Goal: Find specific page/section: Find specific page/section

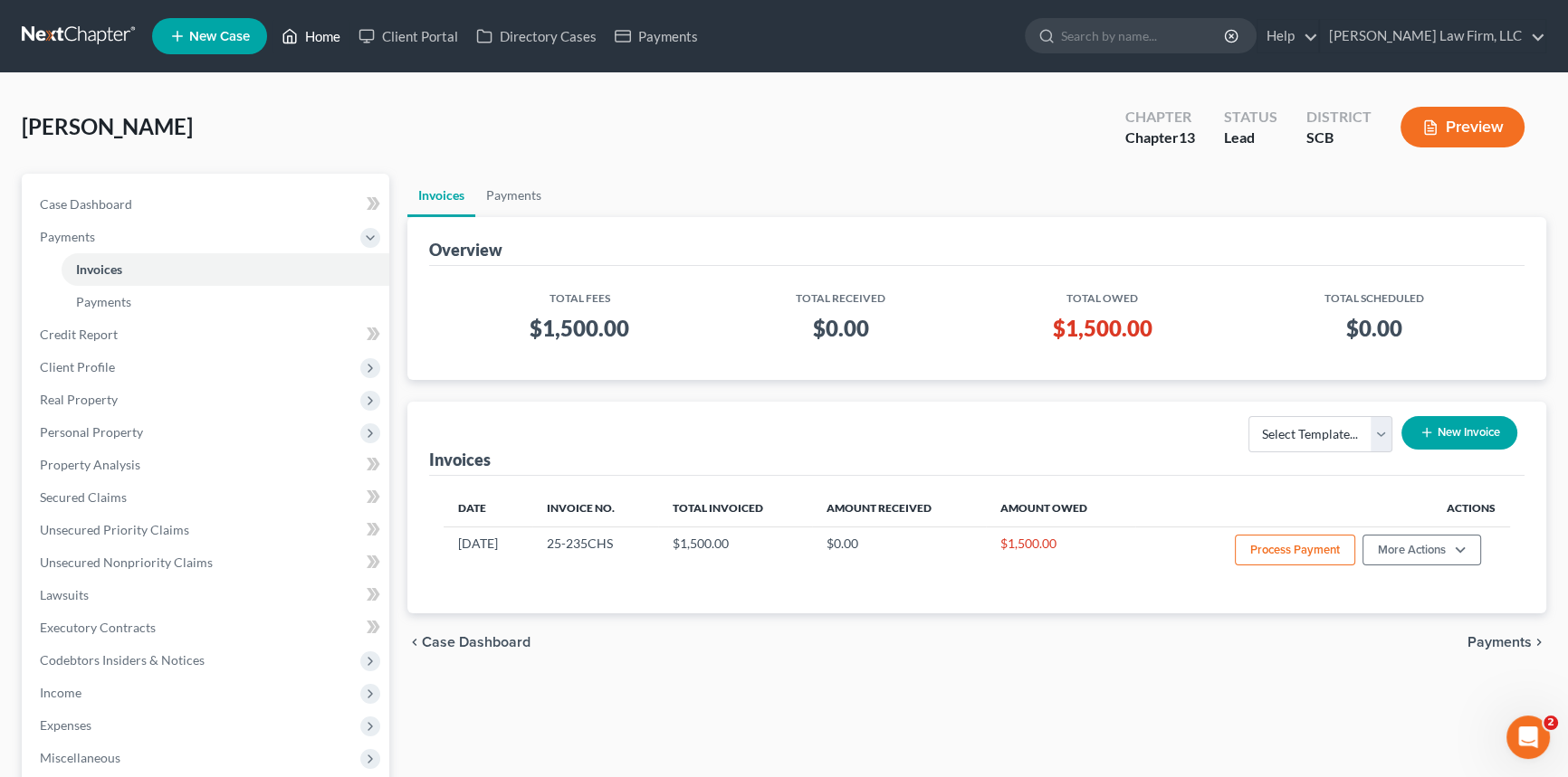
click at [314, 37] on link "Home" at bounding box center [311, 35] width 77 height 33
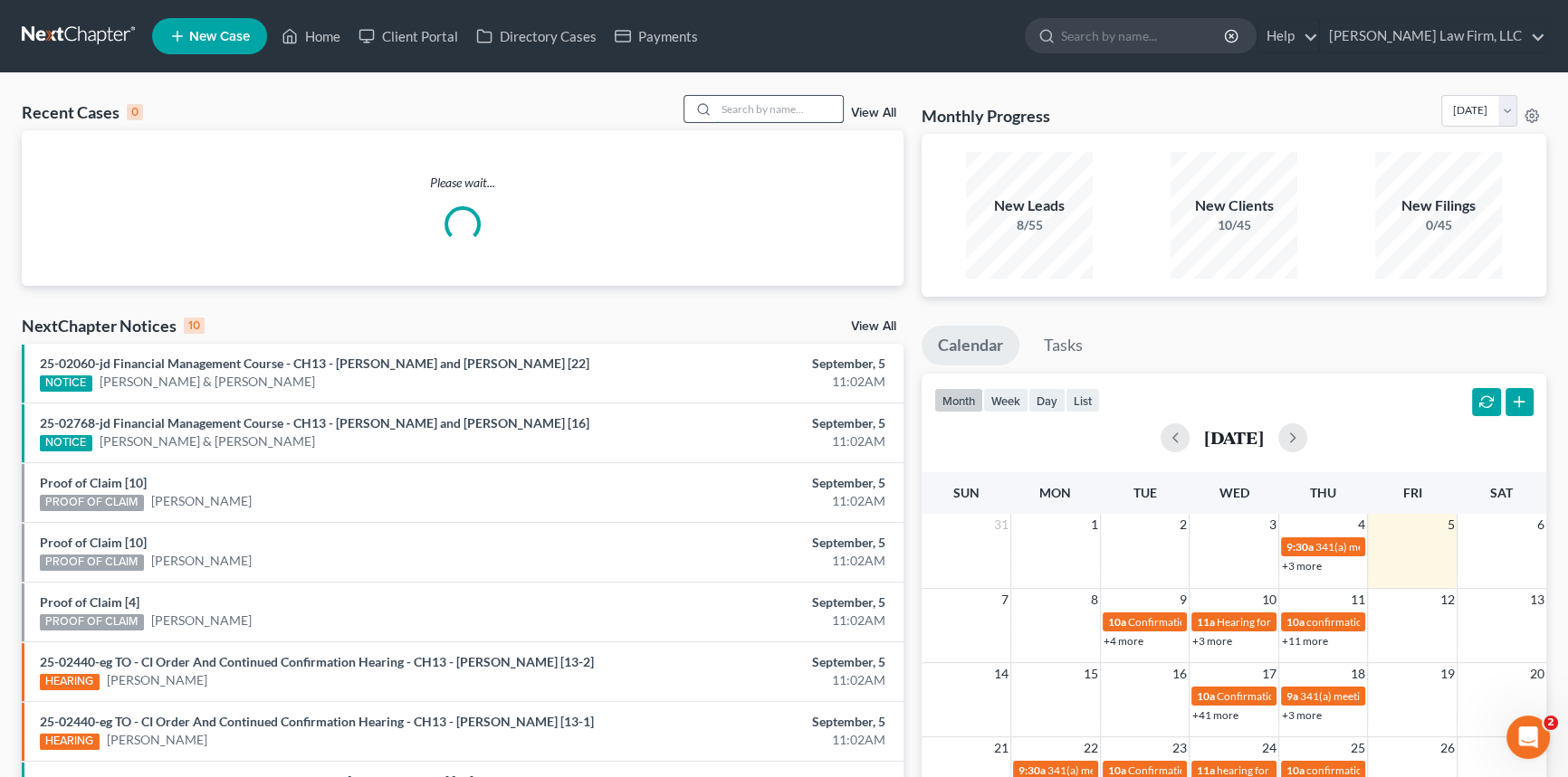
click at [722, 106] on input "search" at bounding box center [779, 109] width 127 height 26
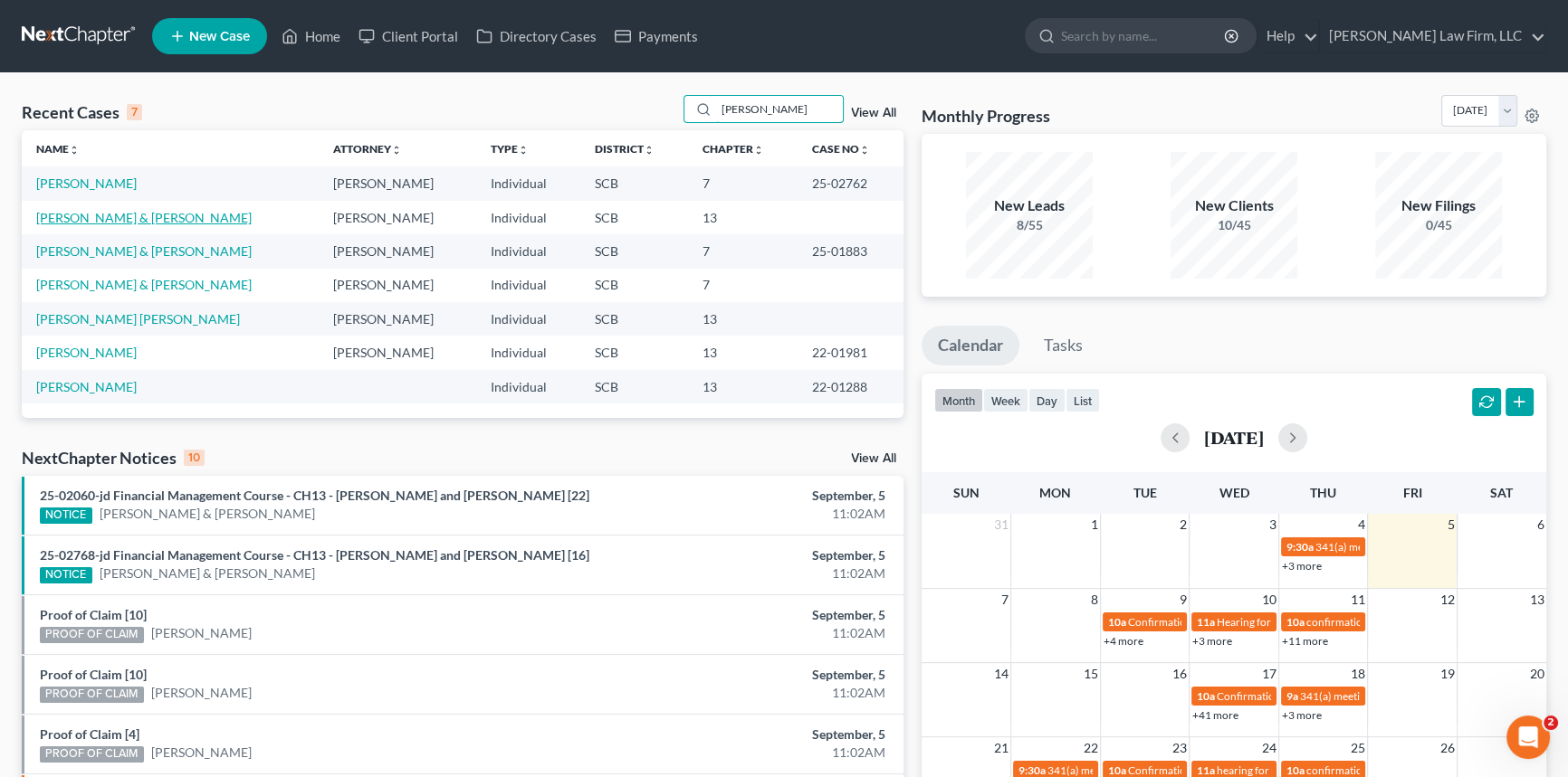
type input "[PERSON_NAME]"
click at [91, 217] on link "[PERSON_NAME] & [PERSON_NAME]" at bounding box center [144, 218] width 216 height 15
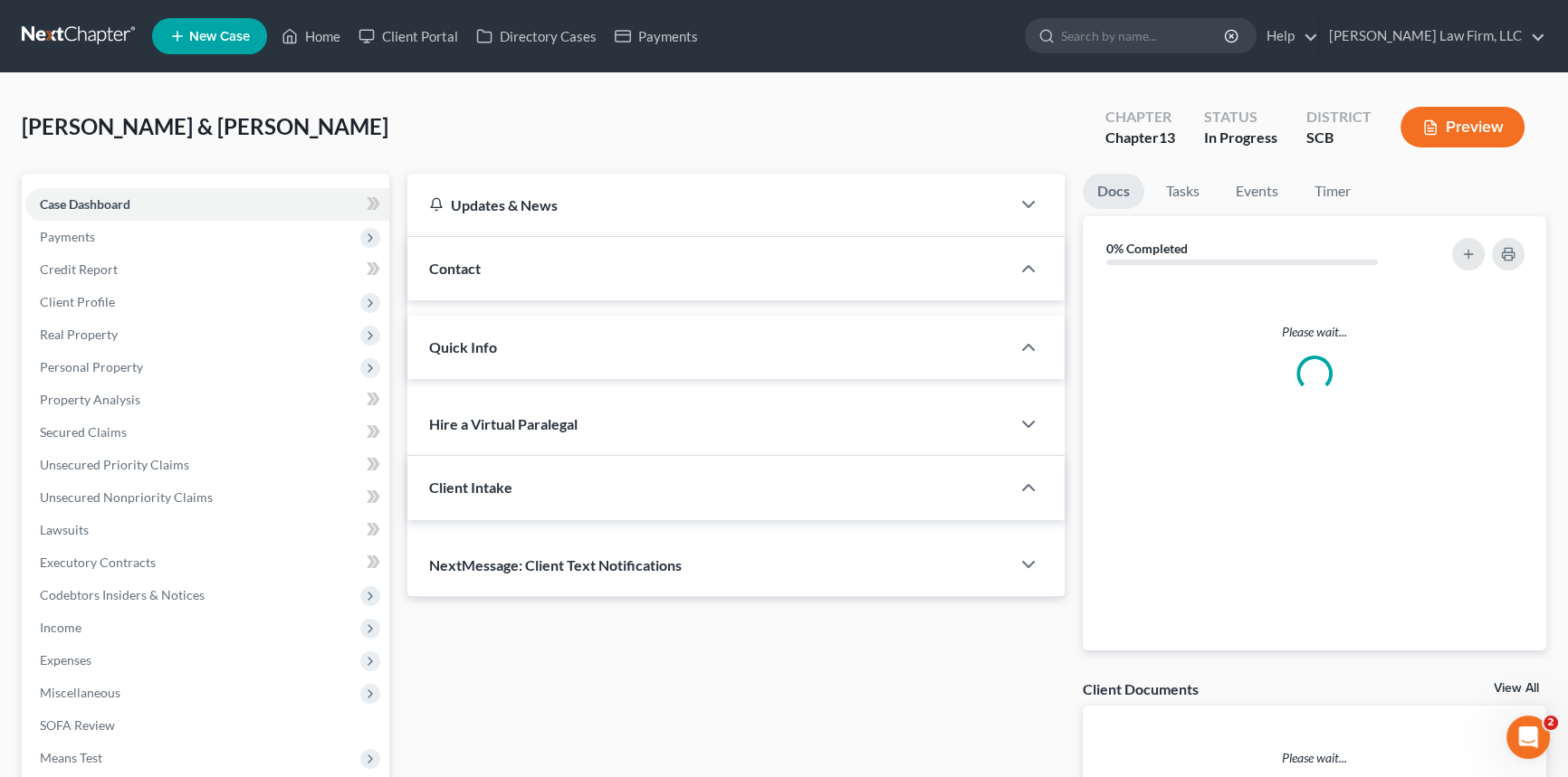
select select "0"
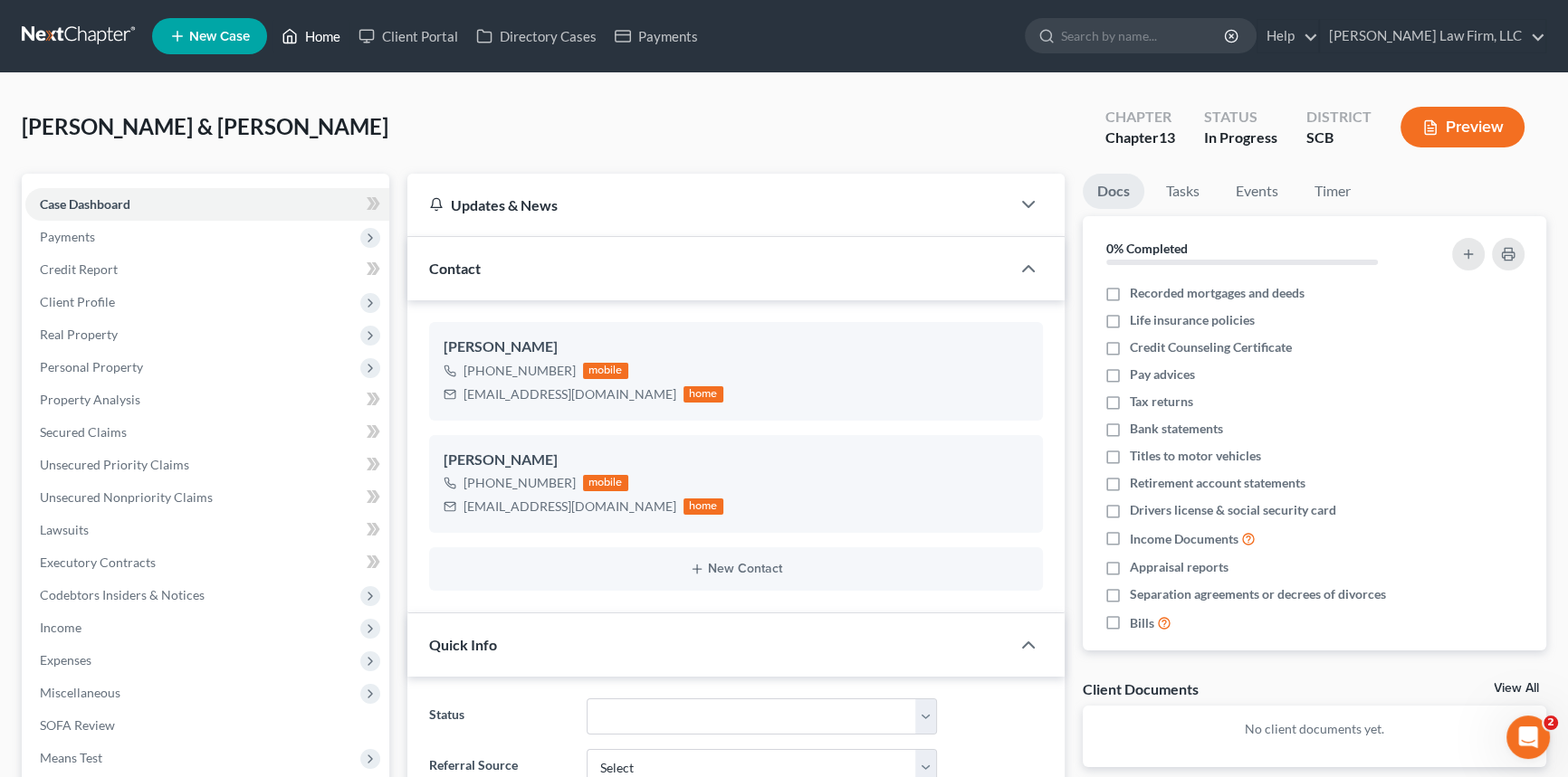
click at [317, 27] on link "Home" at bounding box center [311, 35] width 77 height 33
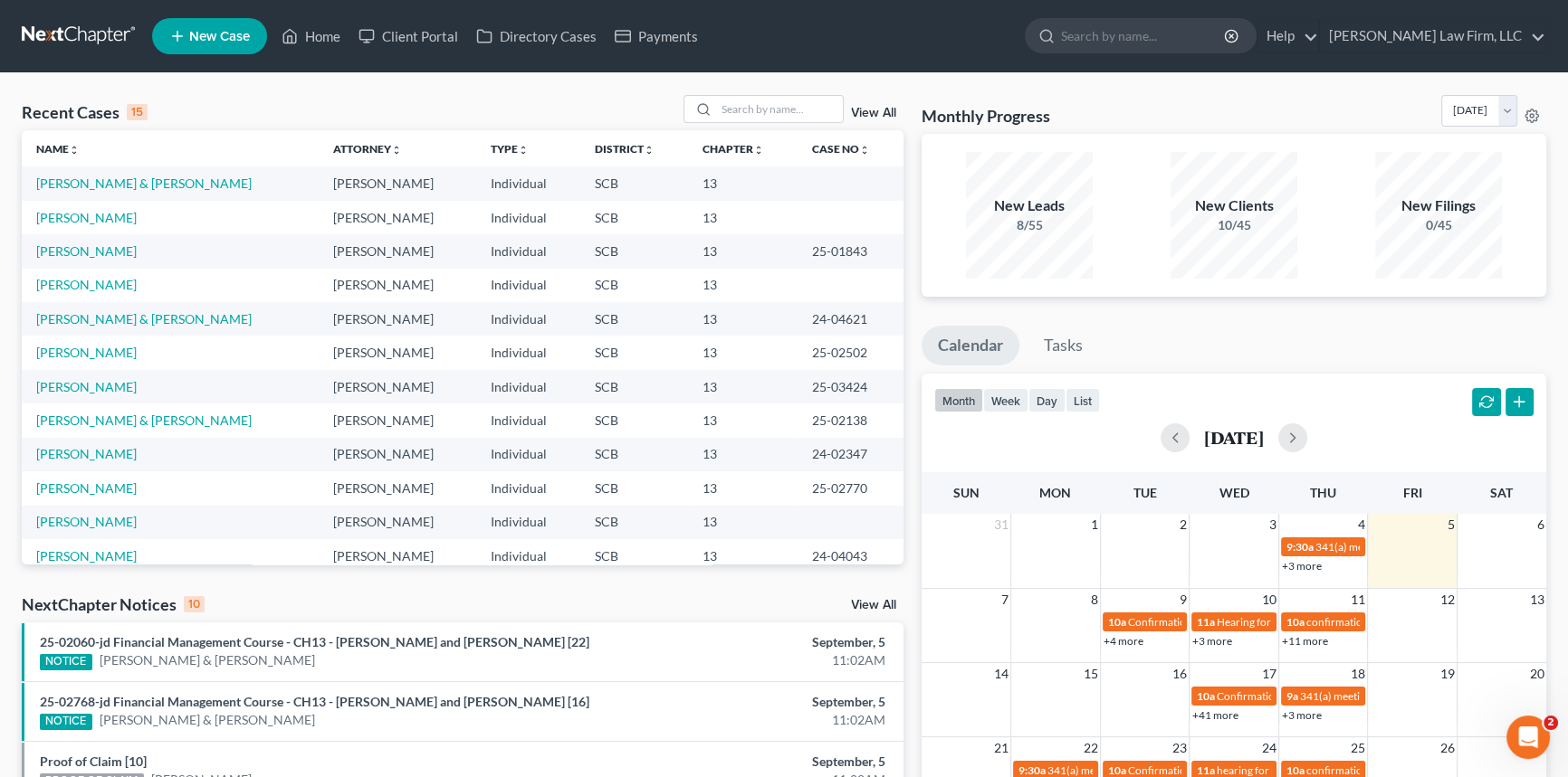
click at [105, 45] on link at bounding box center [79, 35] width 116 height 33
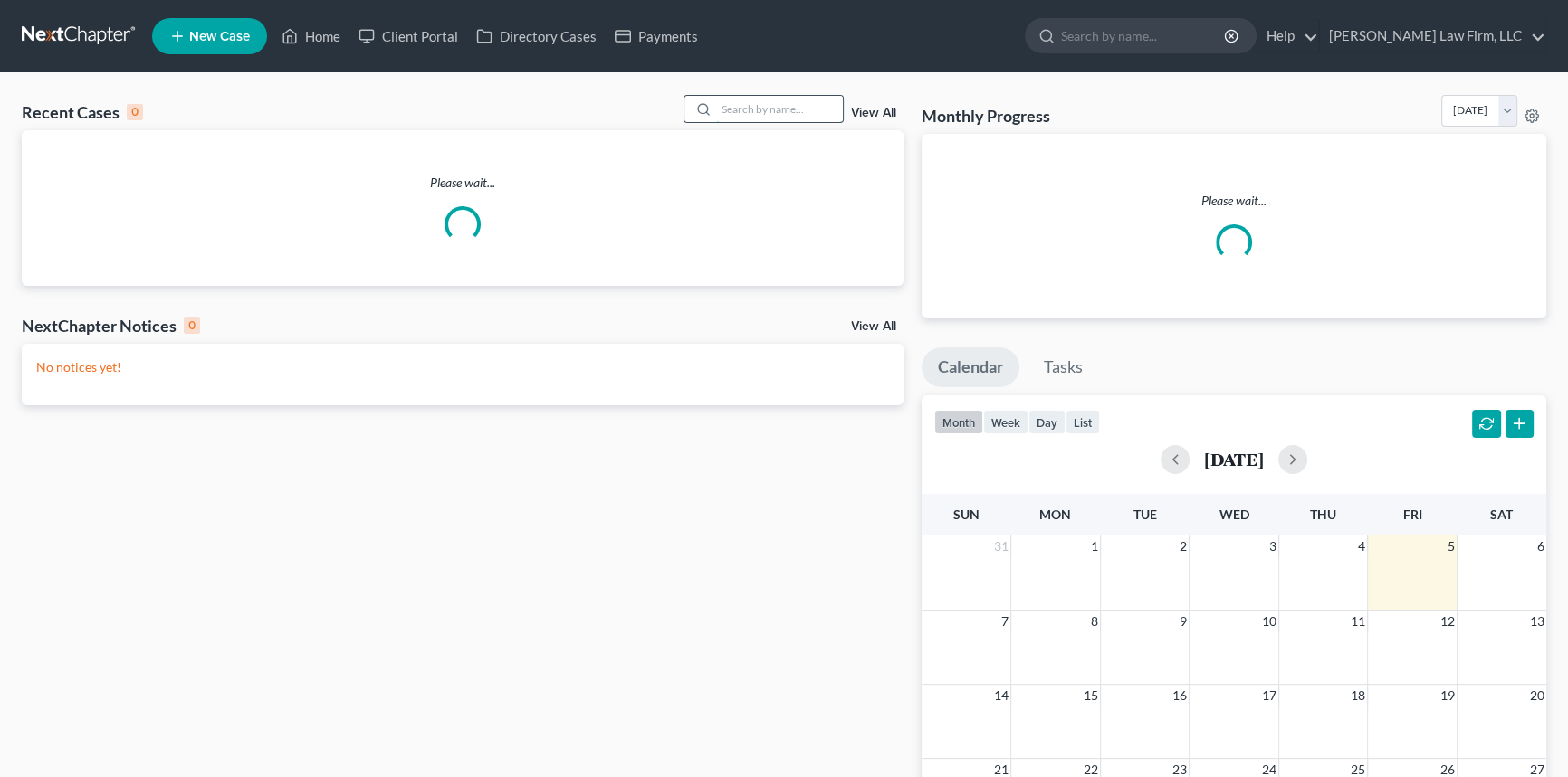
click at [742, 105] on input "search" at bounding box center [779, 109] width 127 height 26
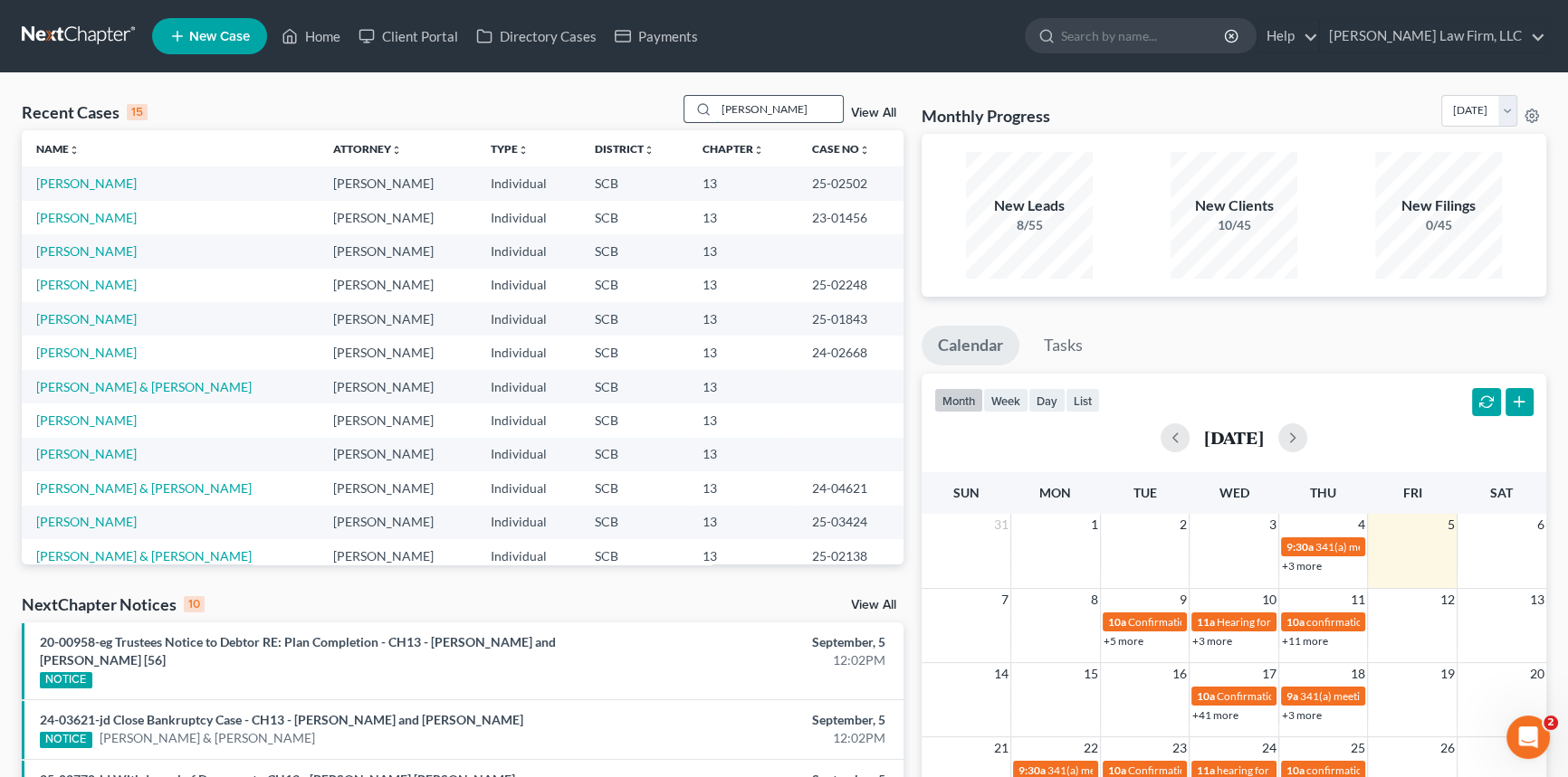
type input "claud"
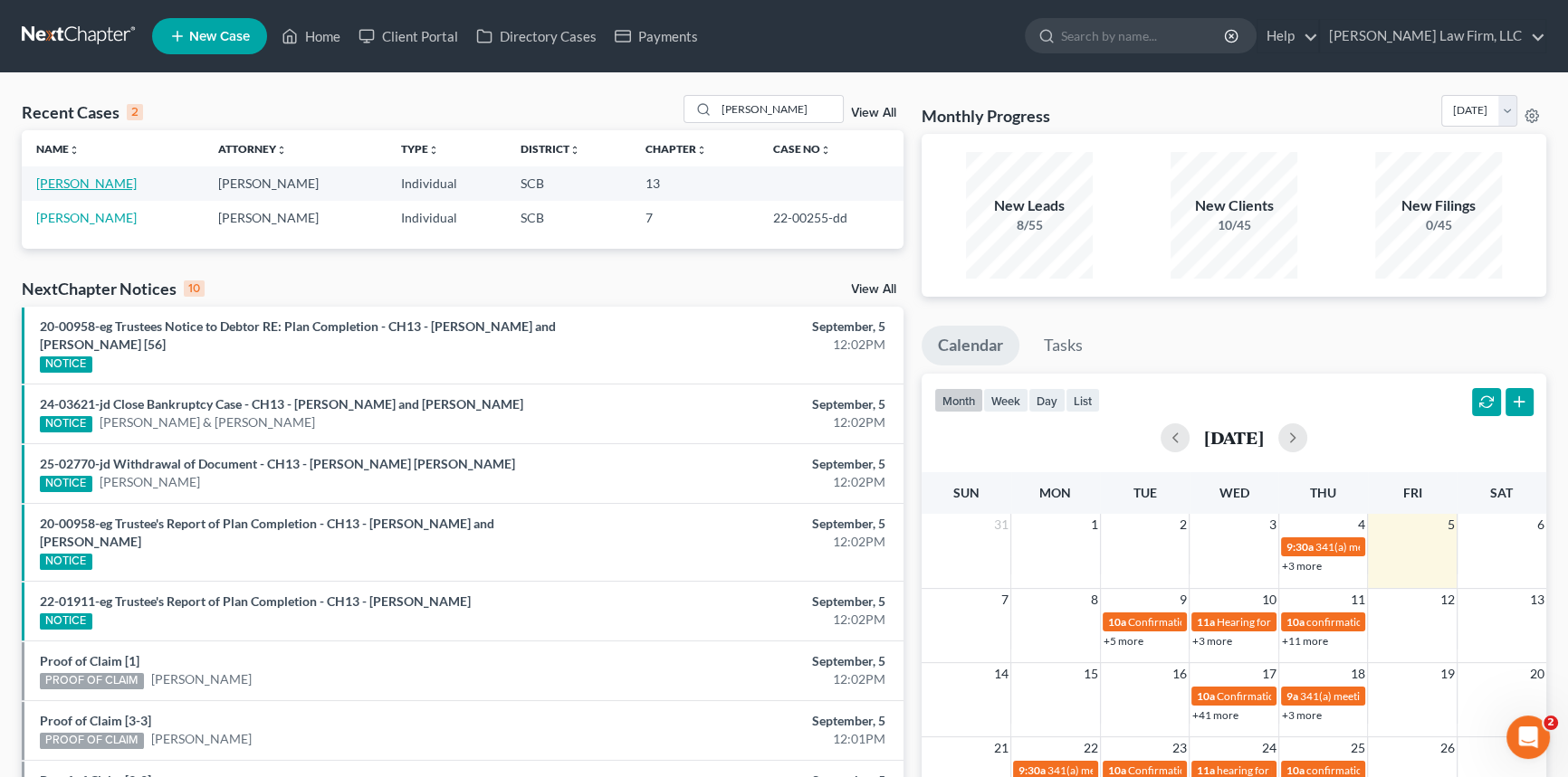
click at [102, 183] on link "Claud, Stephen" at bounding box center [87, 183] width 101 height 15
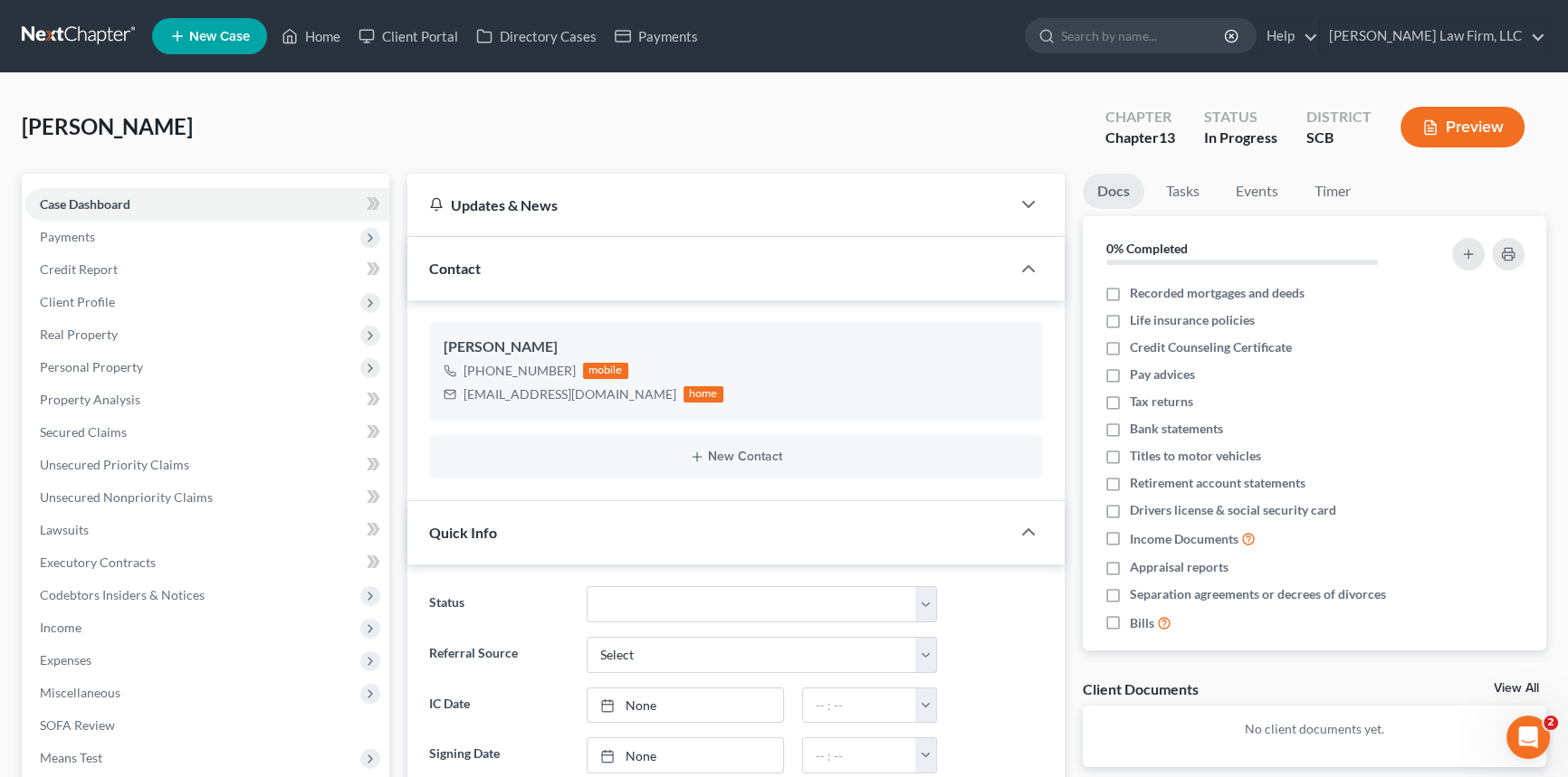
select select "0"
click at [75, 38] on link at bounding box center [79, 35] width 116 height 33
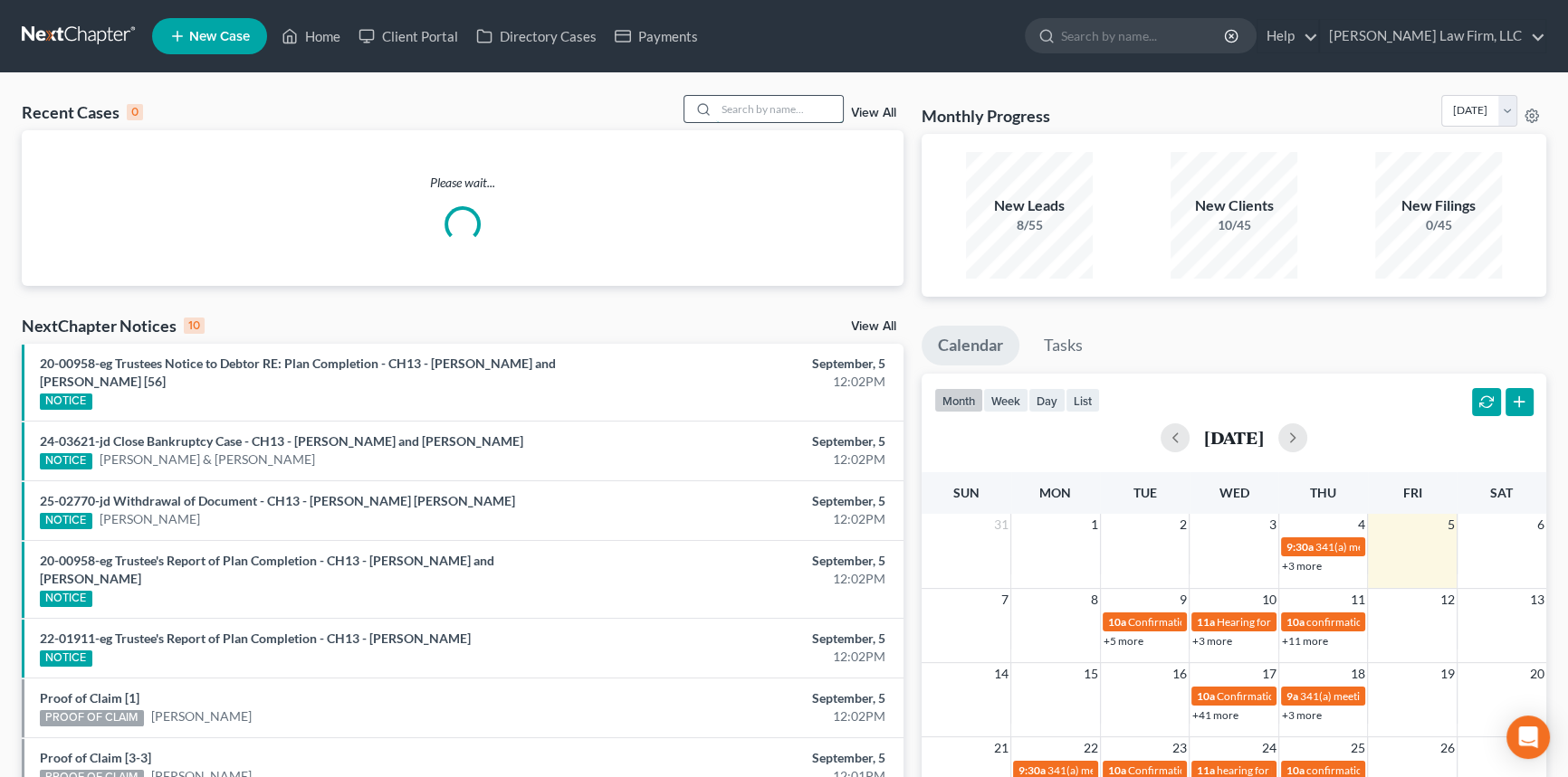
click at [794, 120] on input "search" at bounding box center [779, 109] width 127 height 26
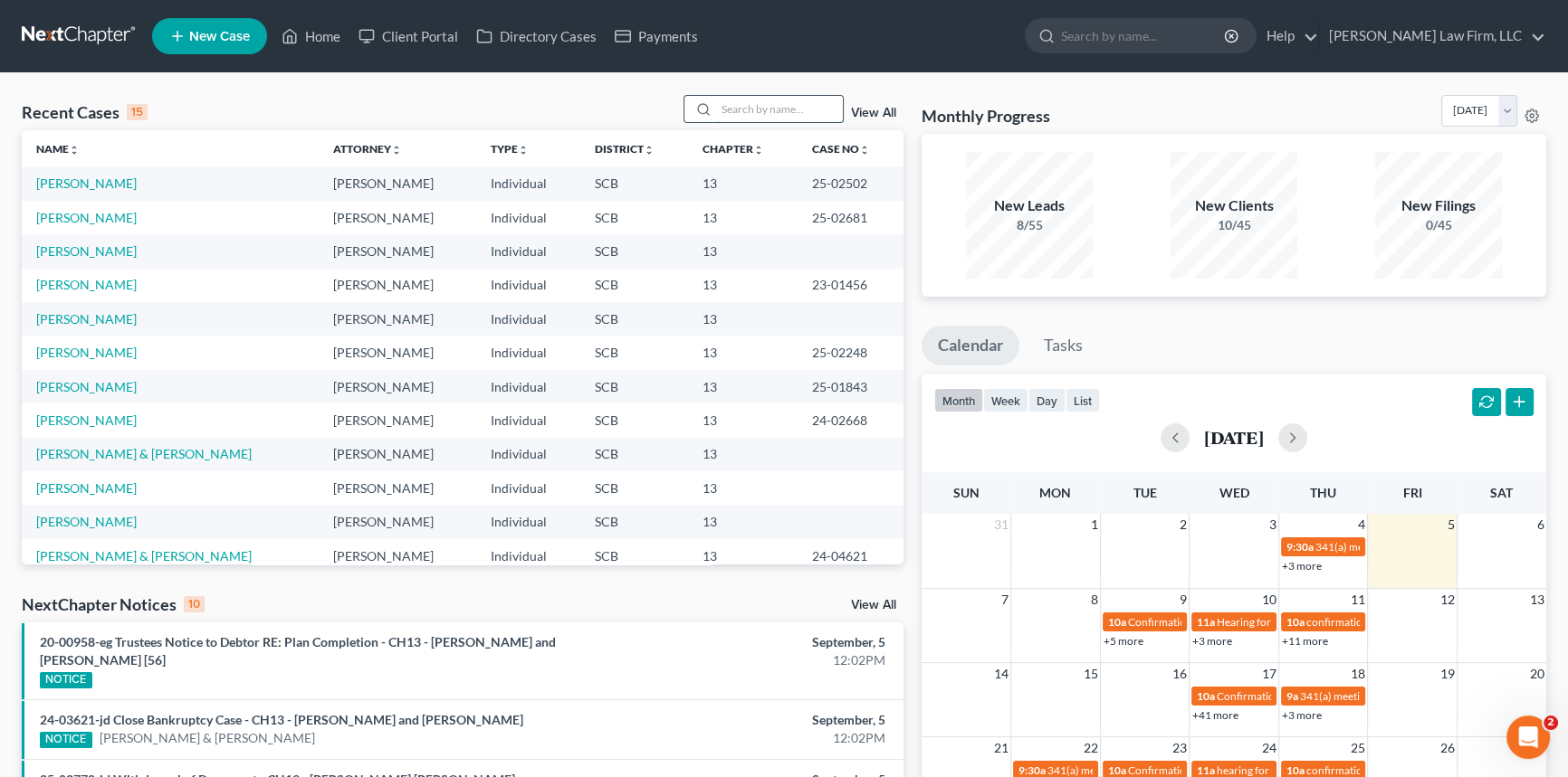
click at [788, 115] on input "search" at bounding box center [779, 109] width 127 height 26
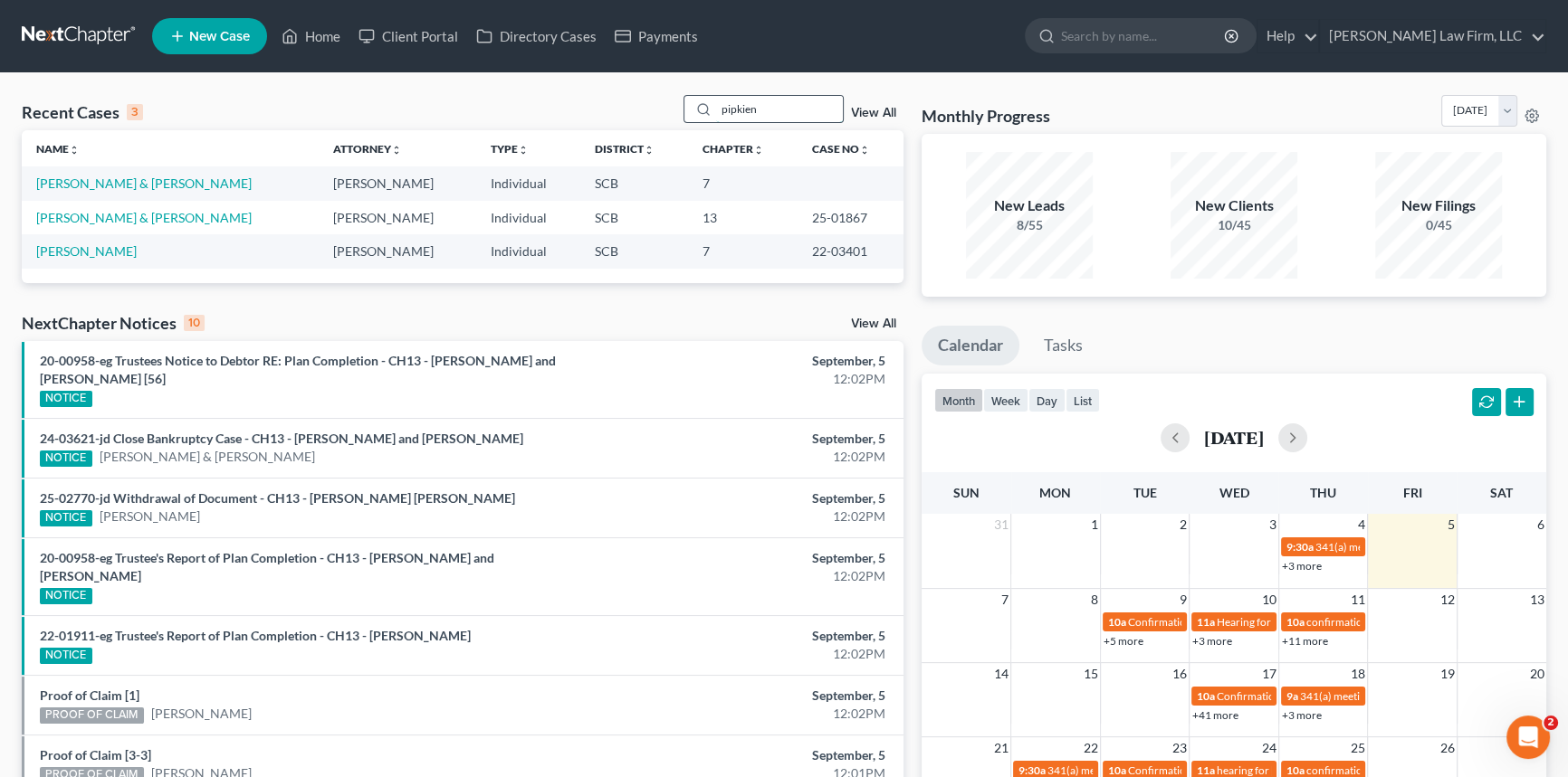
click at [787, 117] on input "pipkien" at bounding box center [779, 109] width 127 height 26
type input "p"
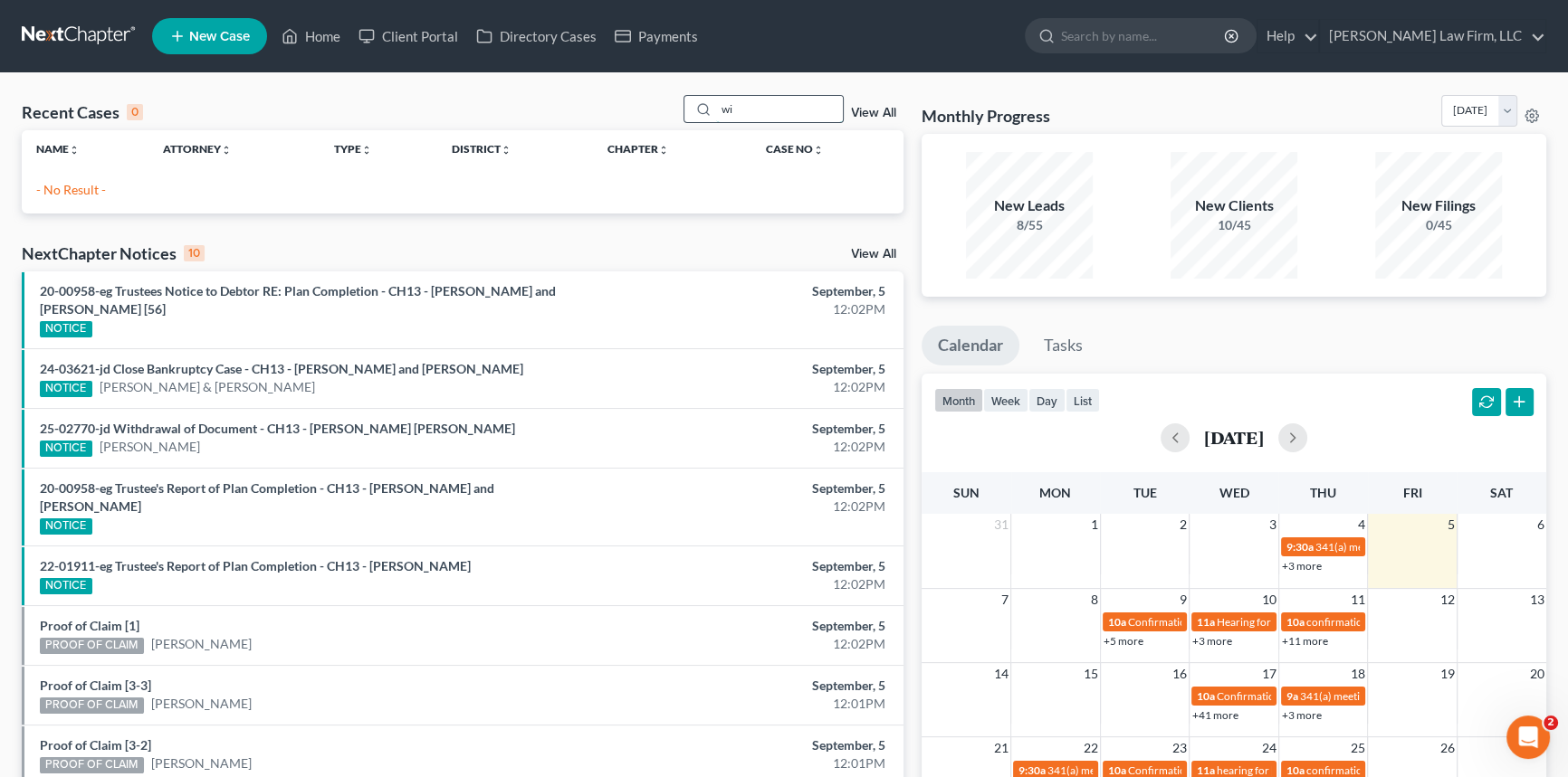
type input "w"
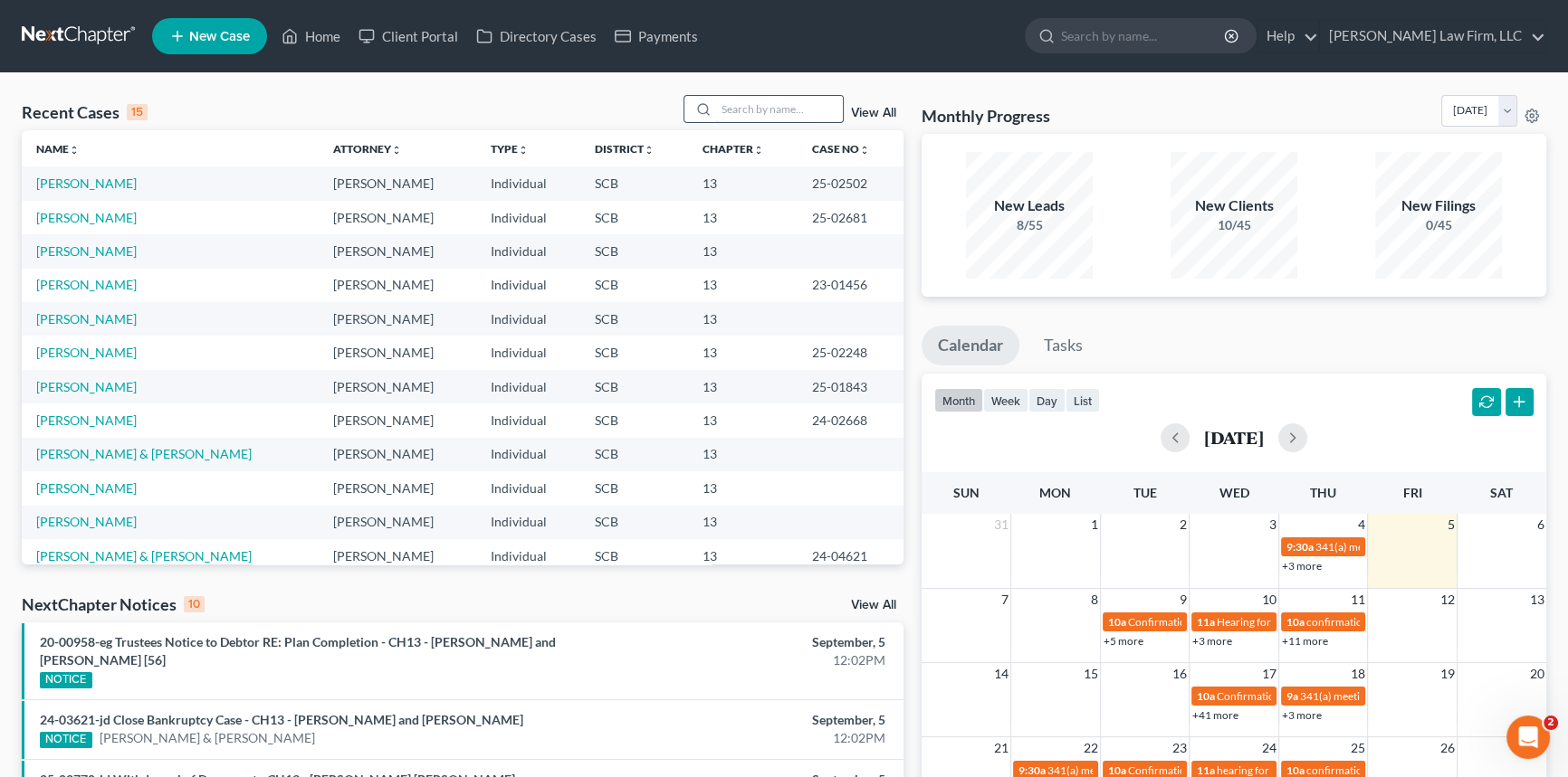
type input "w"
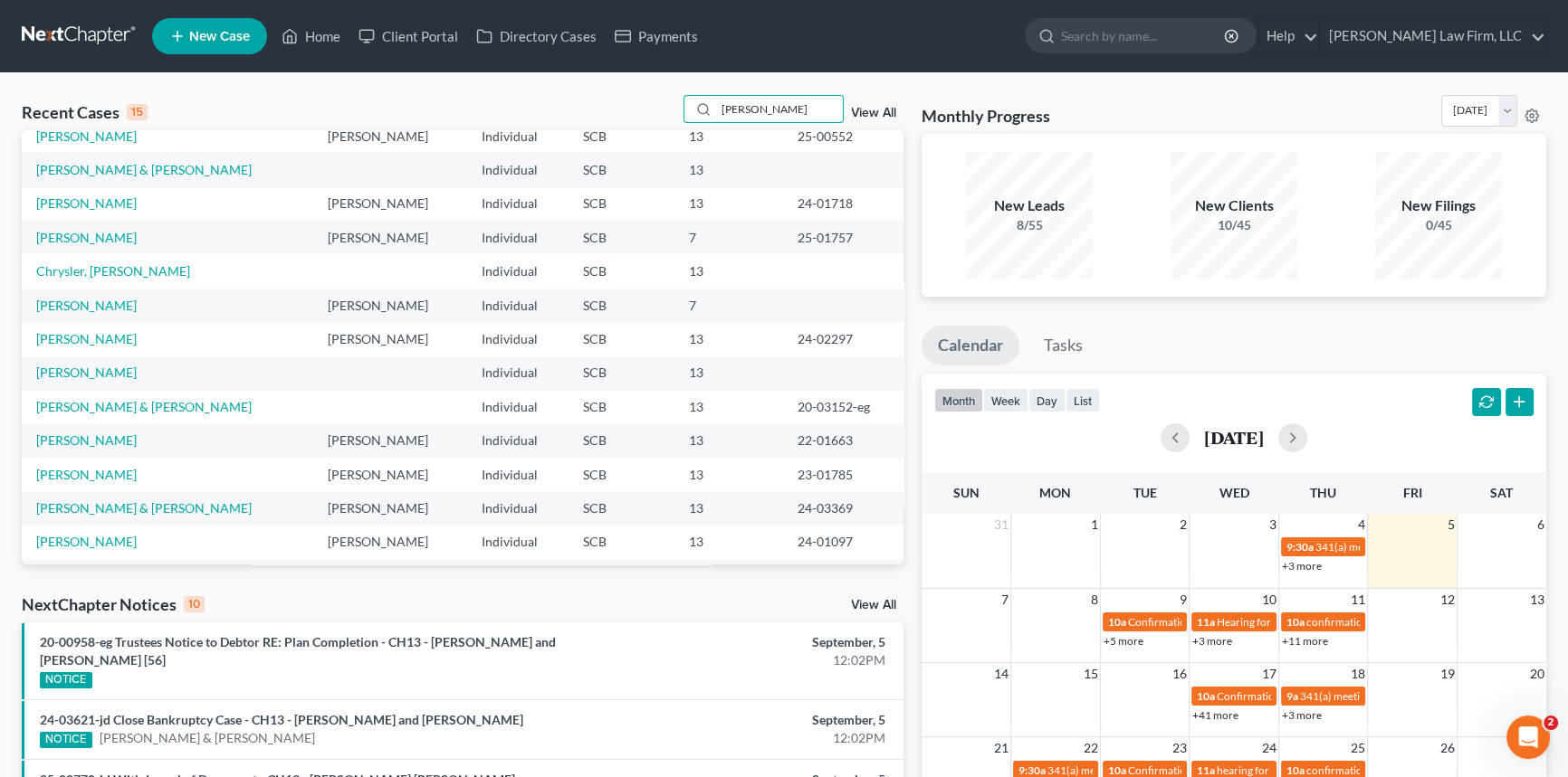
scroll to position [124, 0]
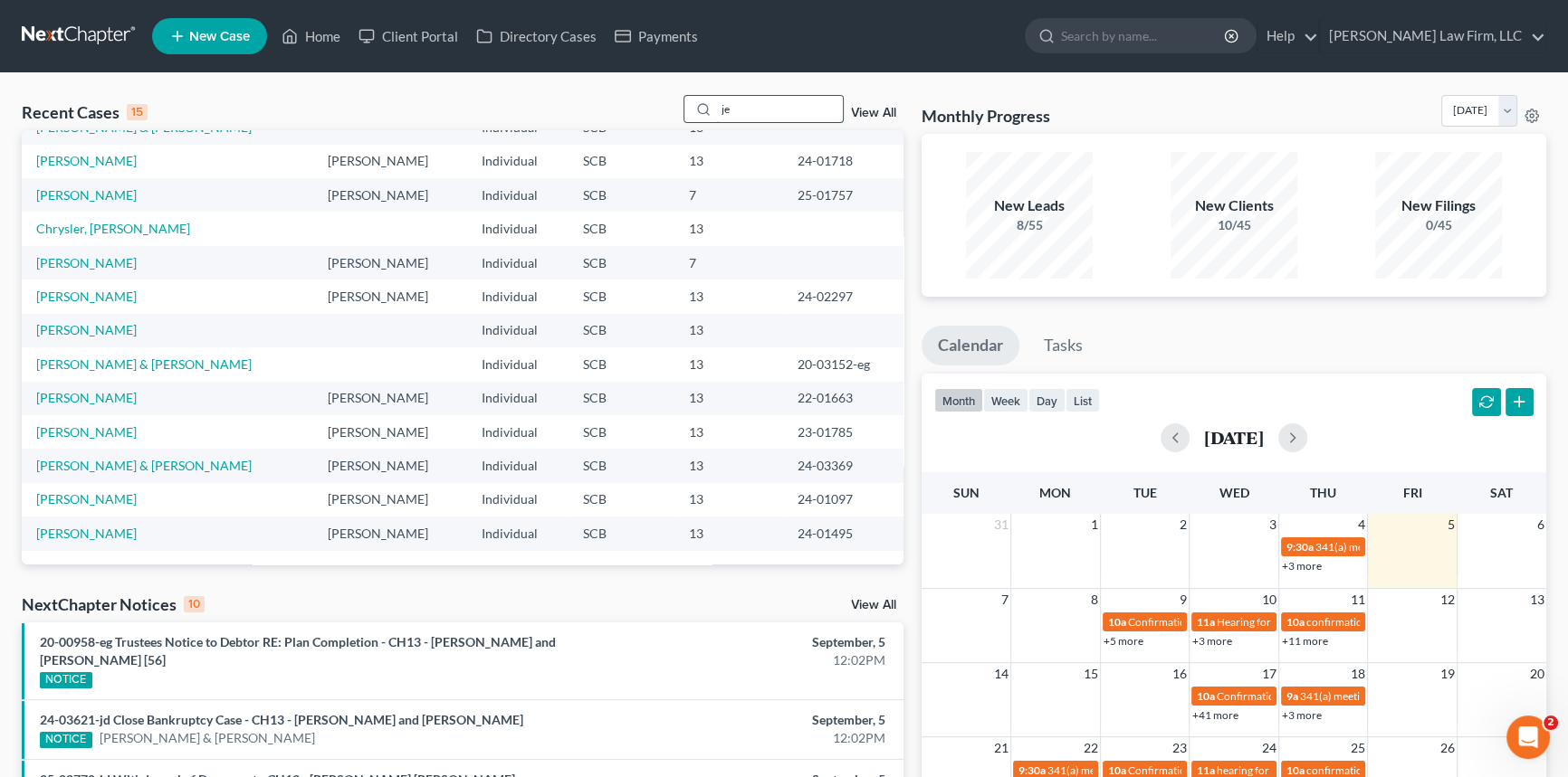
type input "j"
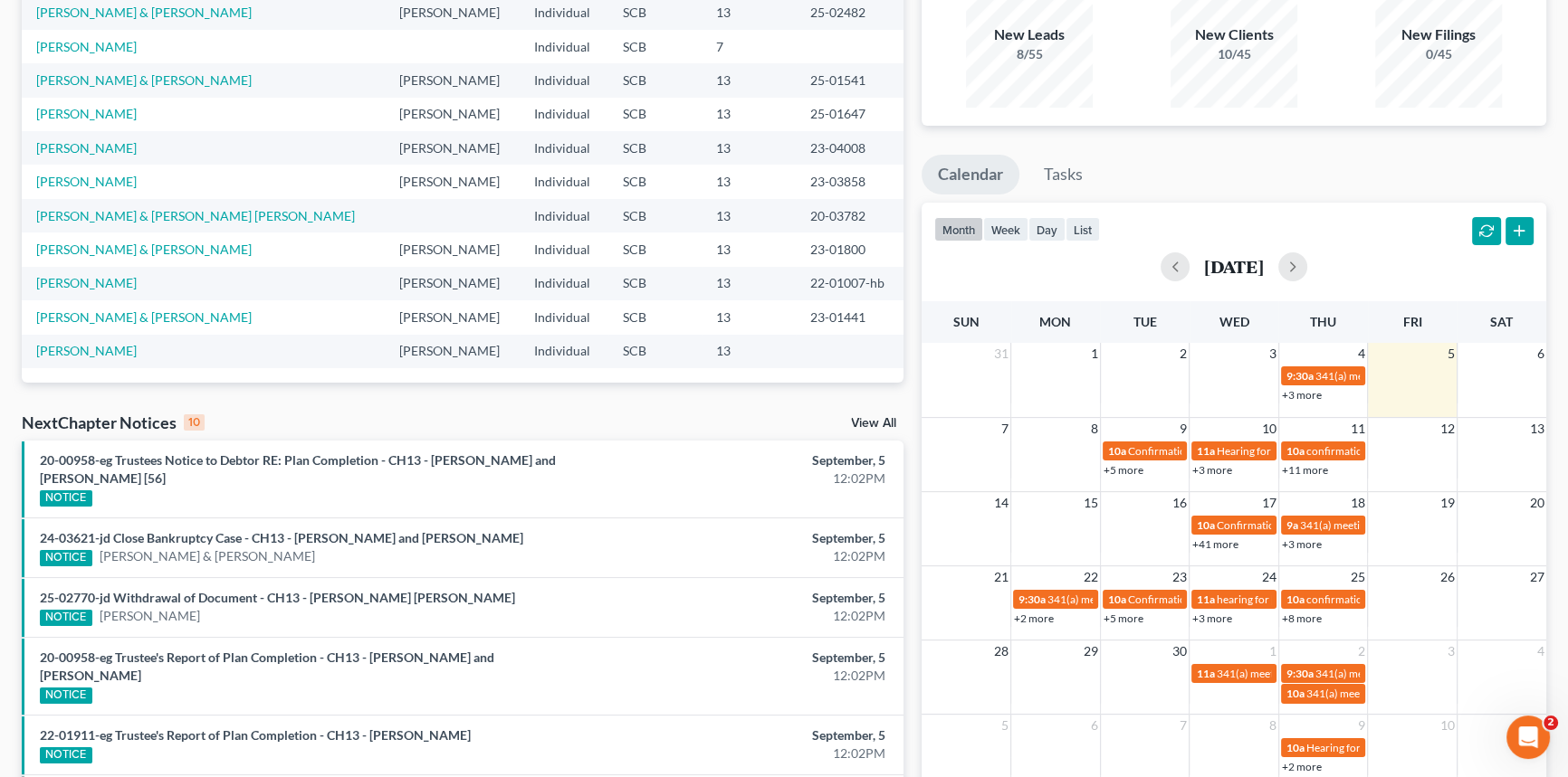
scroll to position [0, 0]
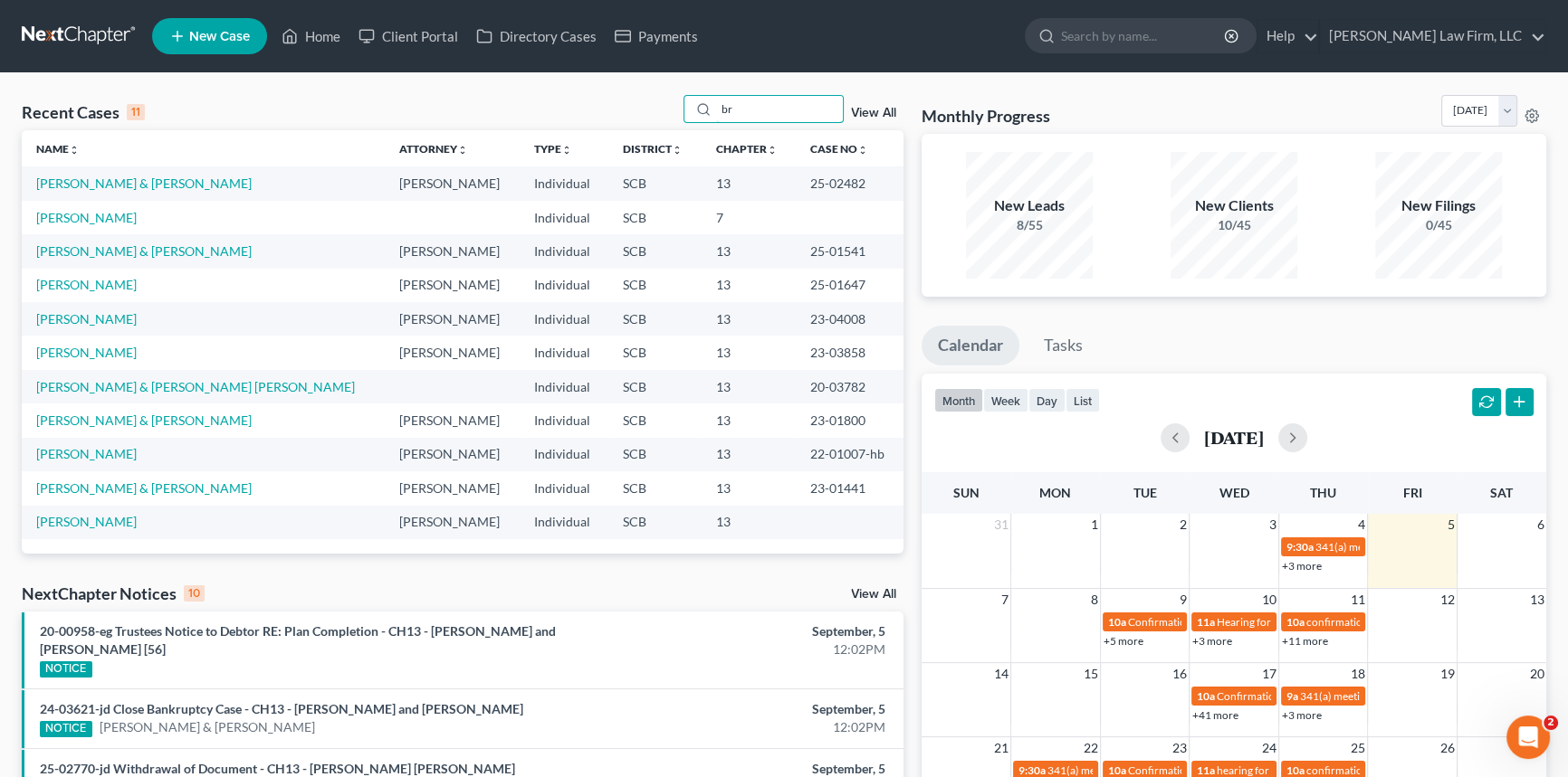
type input "b"
